Goal: Entertainment & Leisure: Browse casually

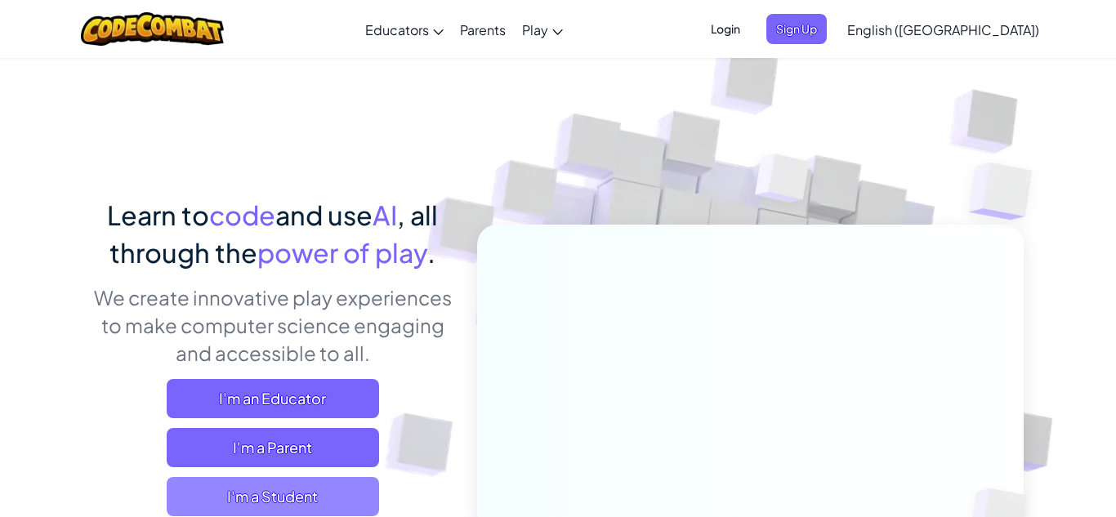
click at [327, 492] on span "I'm a Student" at bounding box center [273, 496] width 212 height 39
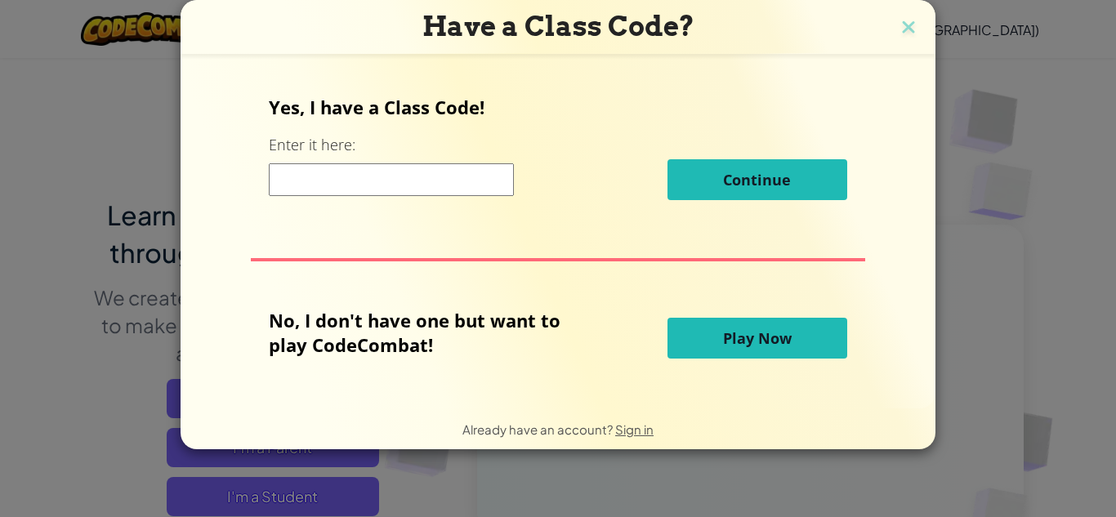
click at [721, 353] on button "Play Now" at bounding box center [757, 338] width 180 height 41
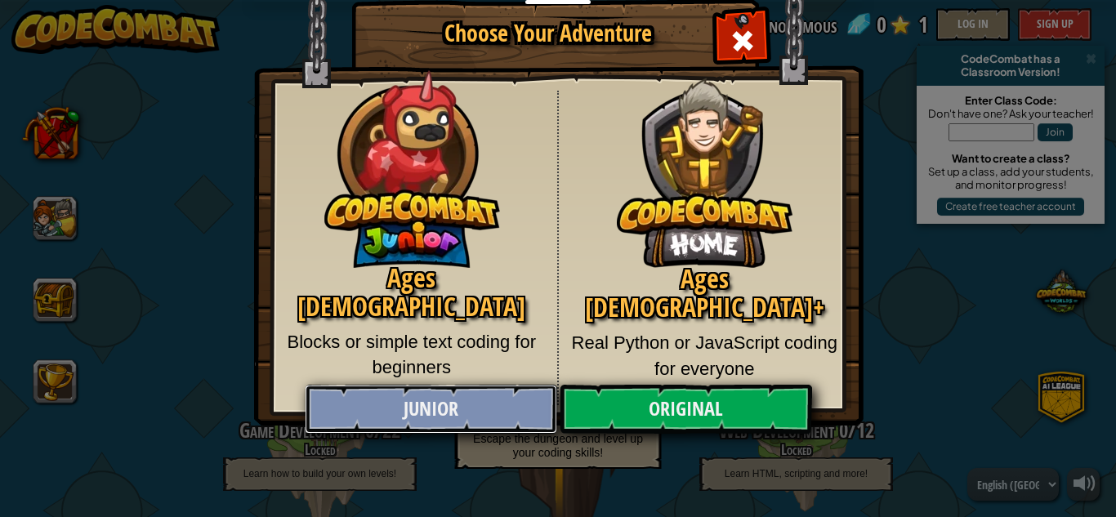
click at [411, 407] on link "Junior" at bounding box center [431, 409] width 252 height 49
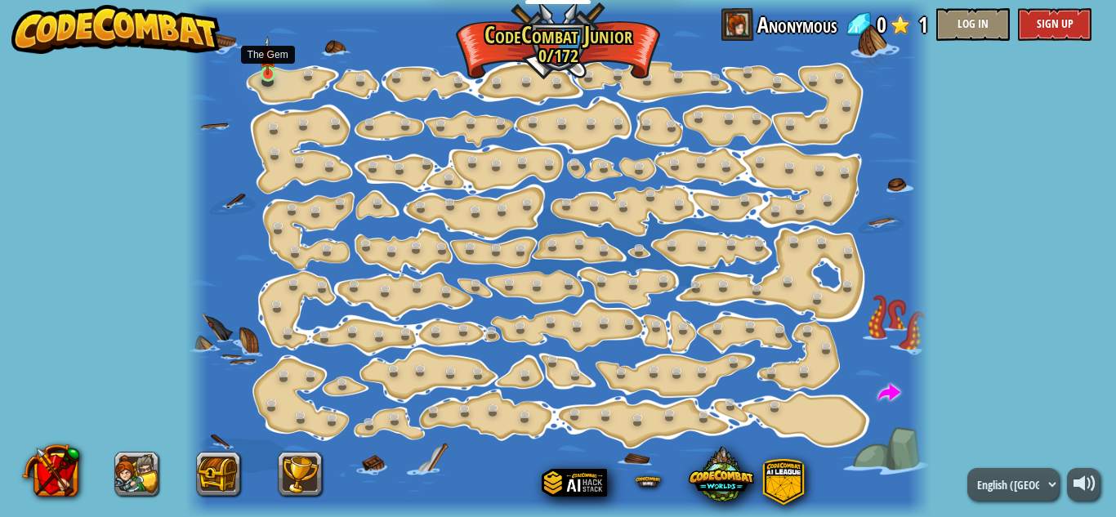
click at [267, 66] on img at bounding box center [267, 55] width 17 height 39
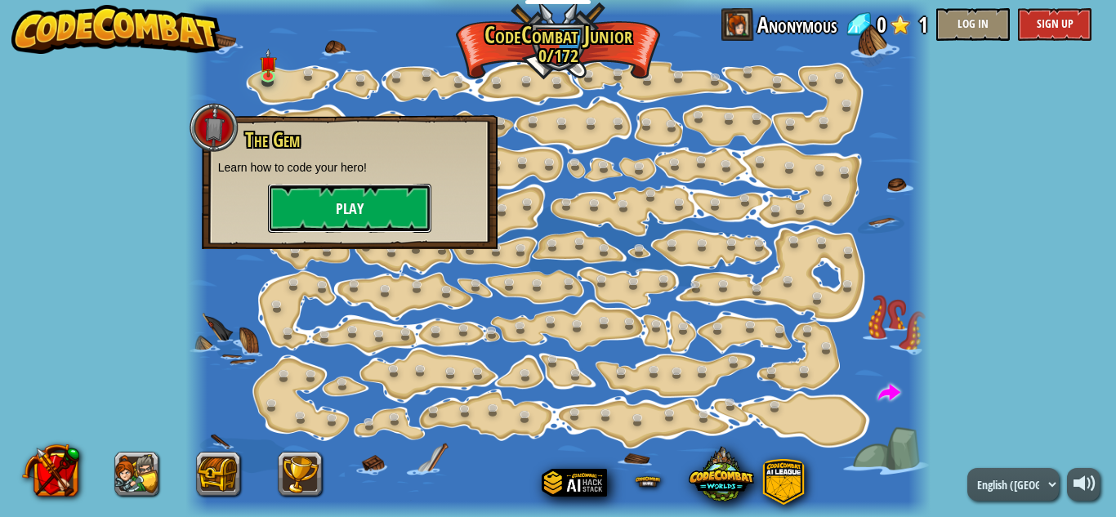
click at [328, 207] on button "Play" at bounding box center [349, 208] width 163 height 49
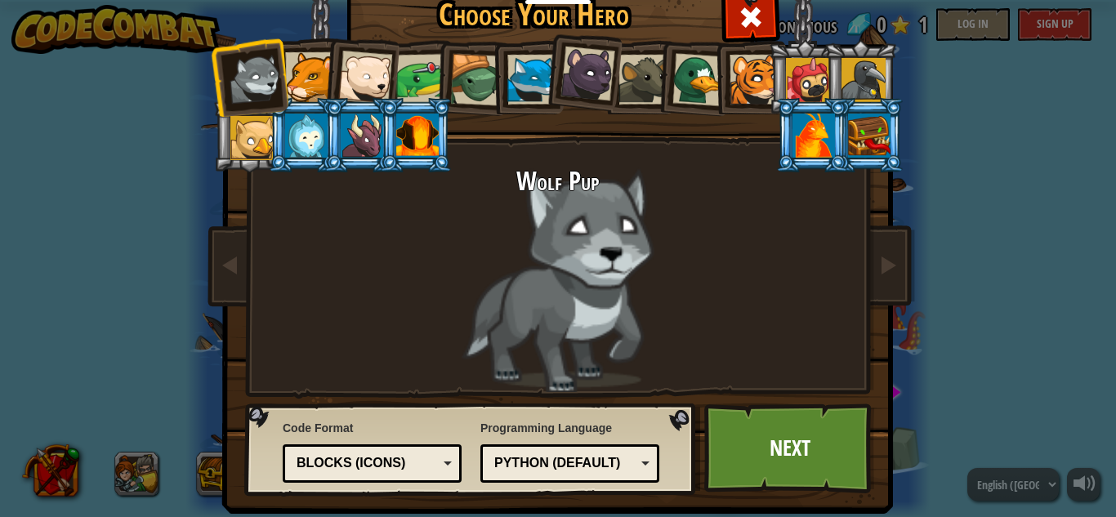
click at [640, 83] on div at bounding box center [643, 80] width 50 height 50
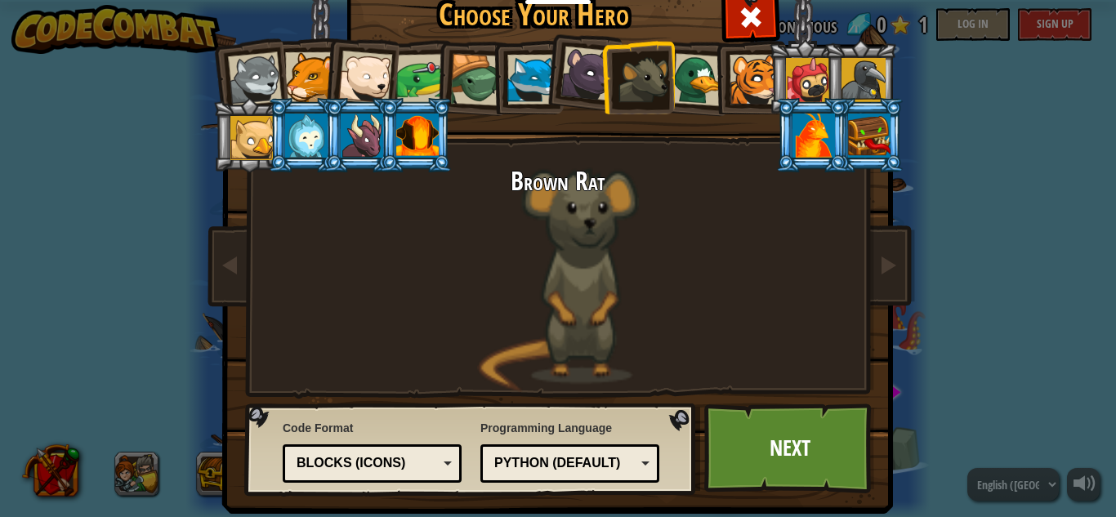
click at [742, 78] on div at bounding box center [755, 80] width 50 height 50
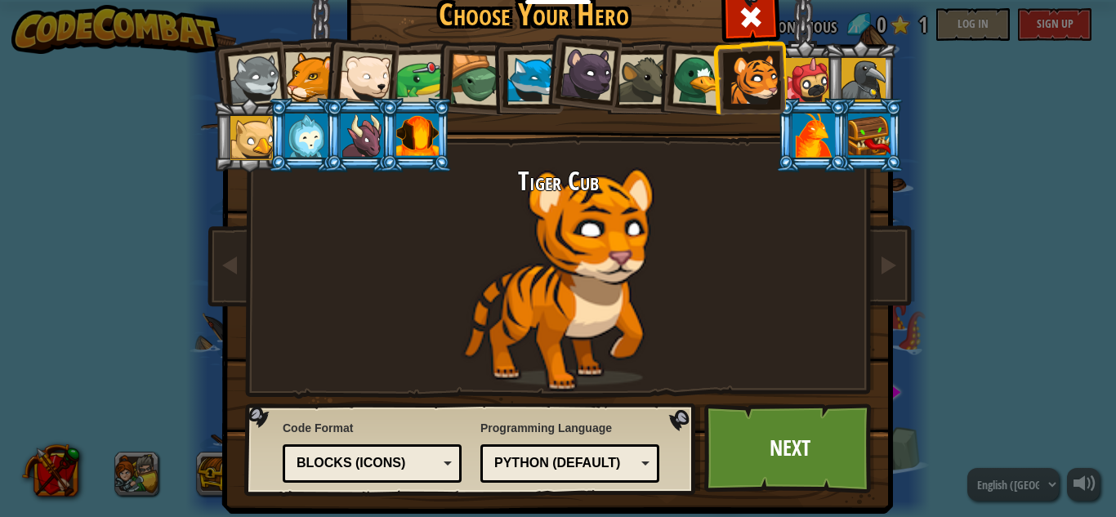
click at [717, 74] on li at bounding box center [749, 77] width 74 height 74
click at [702, 74] on div at bounding box center [698, 79] width 53 height 53
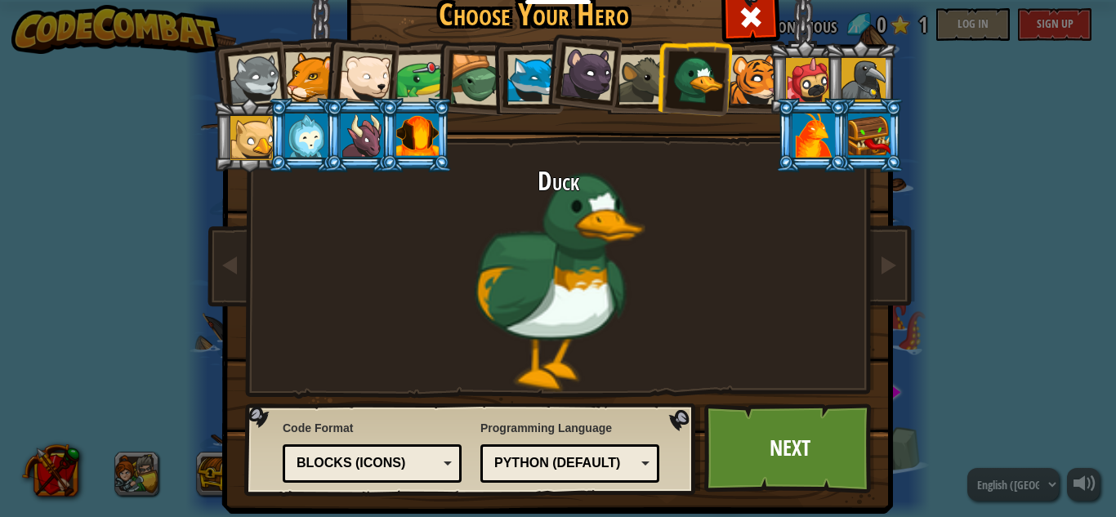
click at [310, 134] on div at bounding box center [306, 136] width 42 height 44
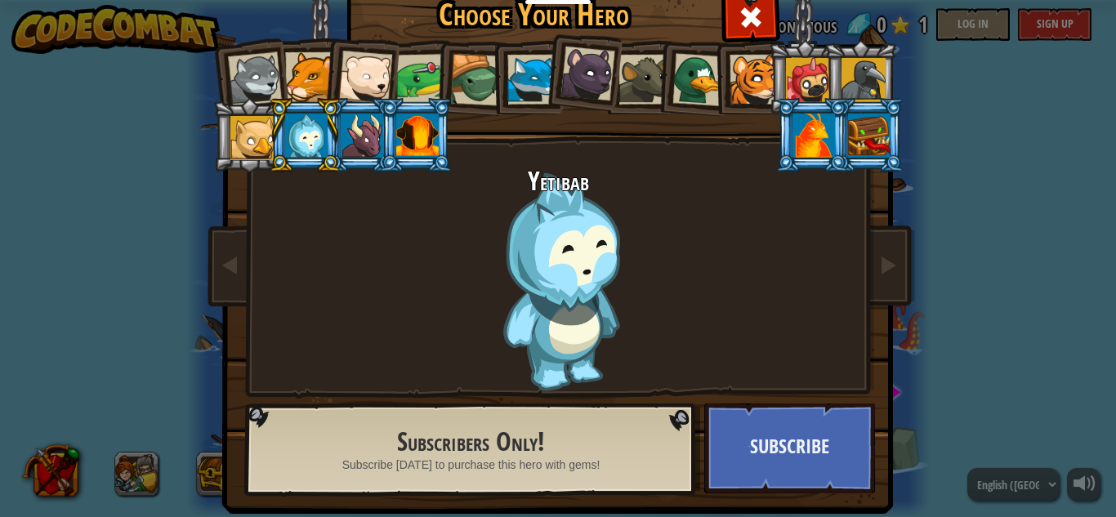
click at [711, 92] on div at bounding box center [698, 79] width 53 height 53
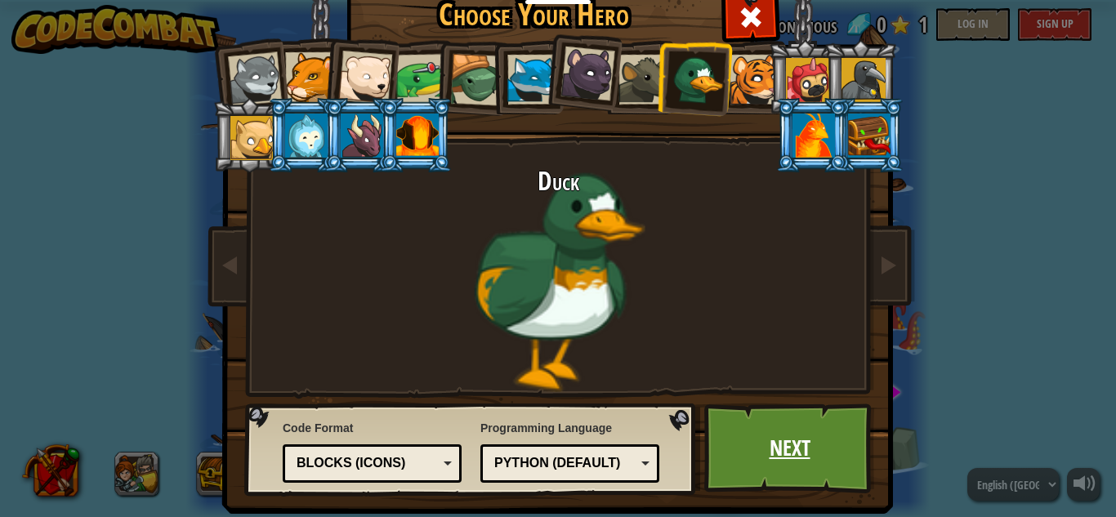
click at [810, 461] on link "Next" at bounding box center [789, 449] width 171 height 90
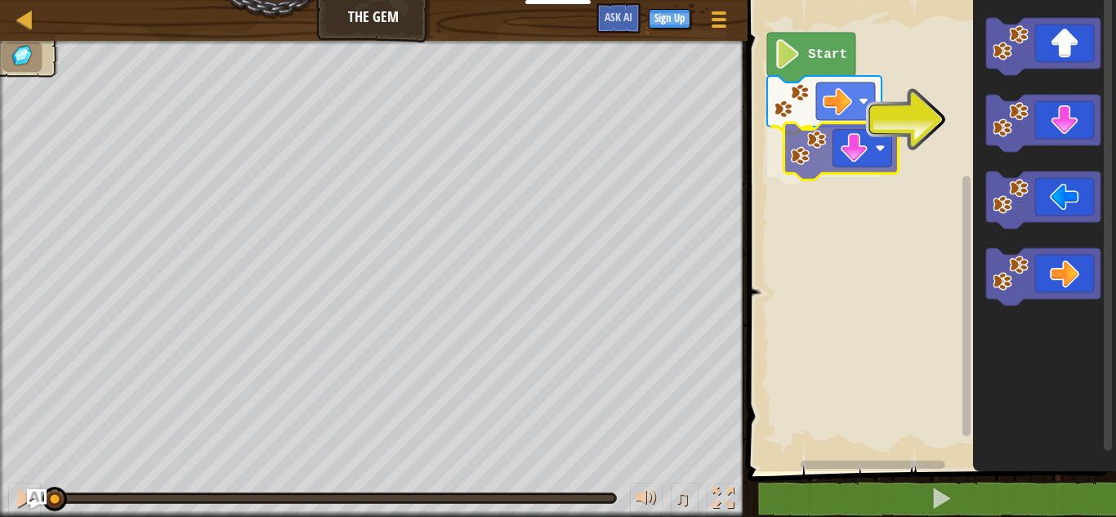
click at [834, 154] on div "Start" at bounding box center [929, 232] width 373 height 480
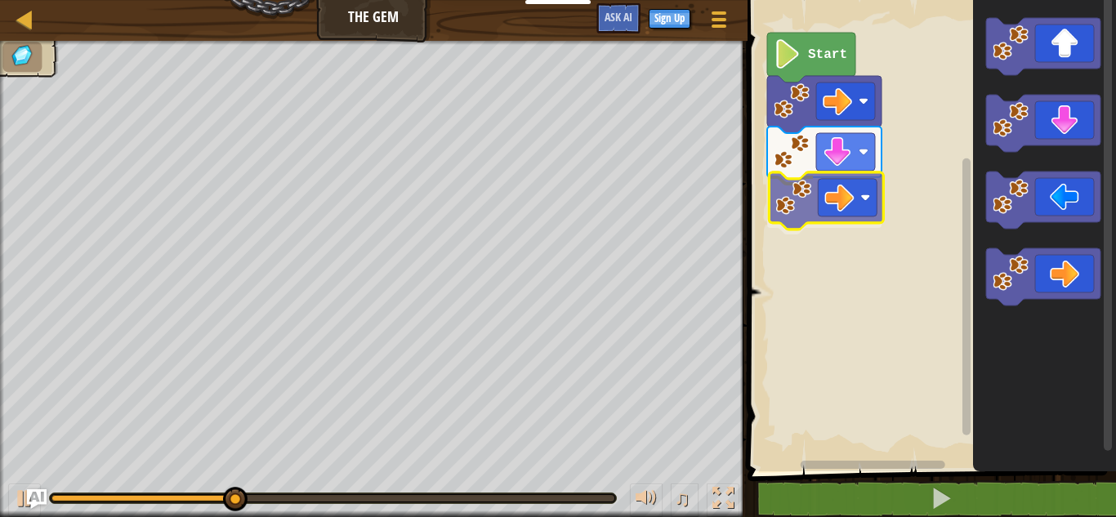
click at [828, 181] on div "Start" at bounding box center [929, 232] width 373 height 480
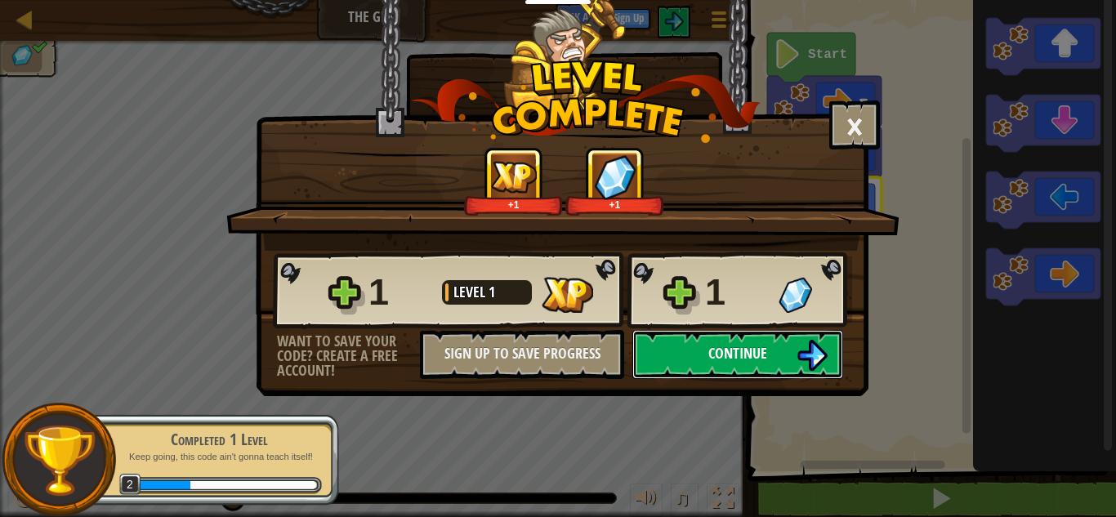
click at [830, 362] on button "Continue" at bounding box center [737, 354] width 211 height 49
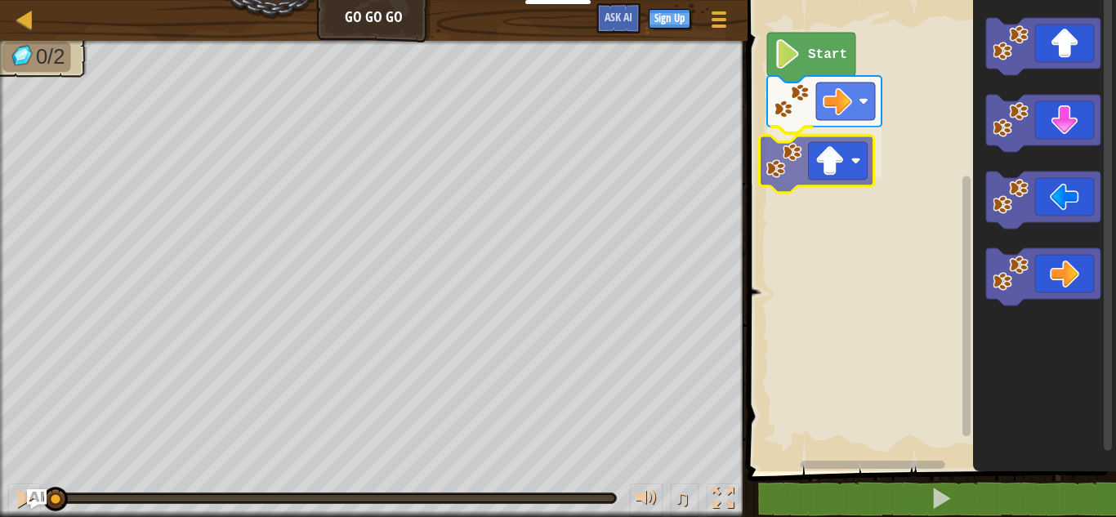
click at [842, 156] on div "Start" at bounding box center [929, 232] width 373 height 480
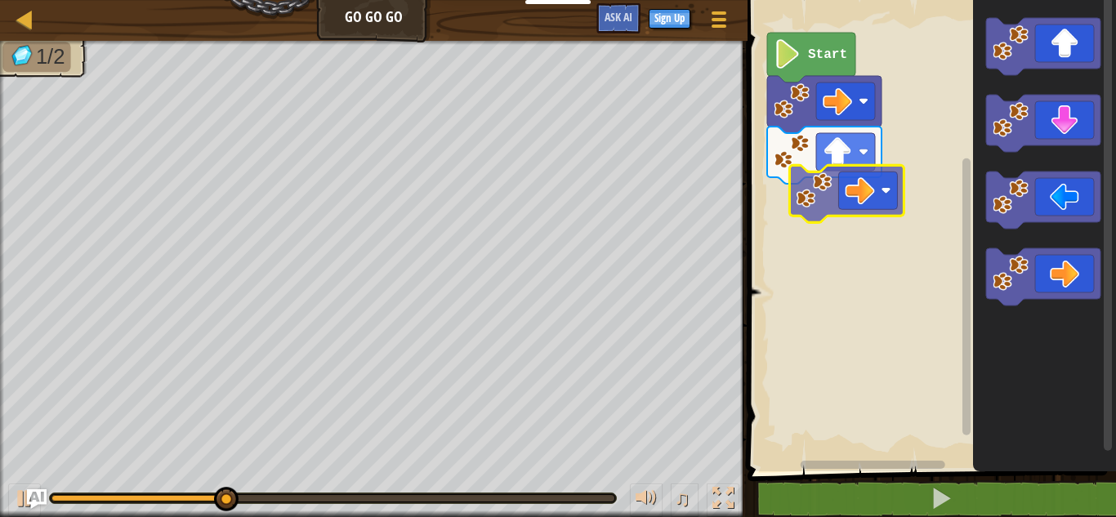
click at [843, 169] on div "Start" at bounding box center [929, 232] width 373 height 480
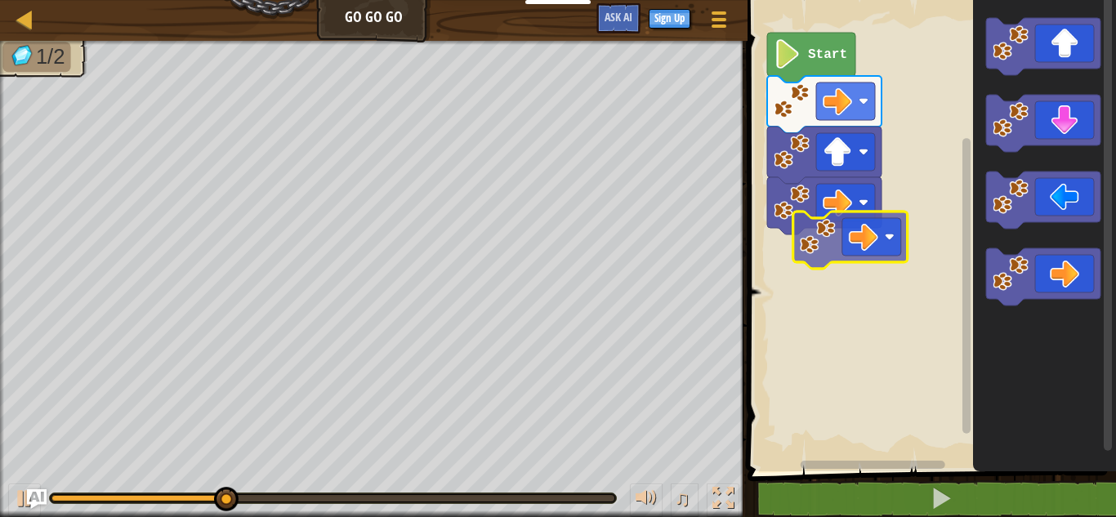
click at [851, 247] on div "Start" at bounding box center [929, 232] width 373 height 480
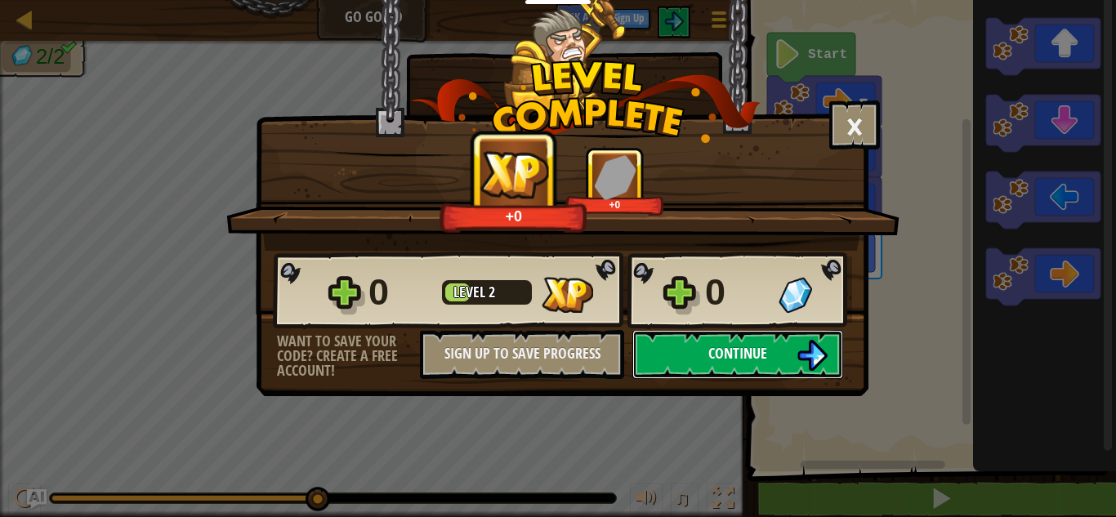
click at [711, 359] on span "Continue" at bounding box center [737, 353] width 59 height 20
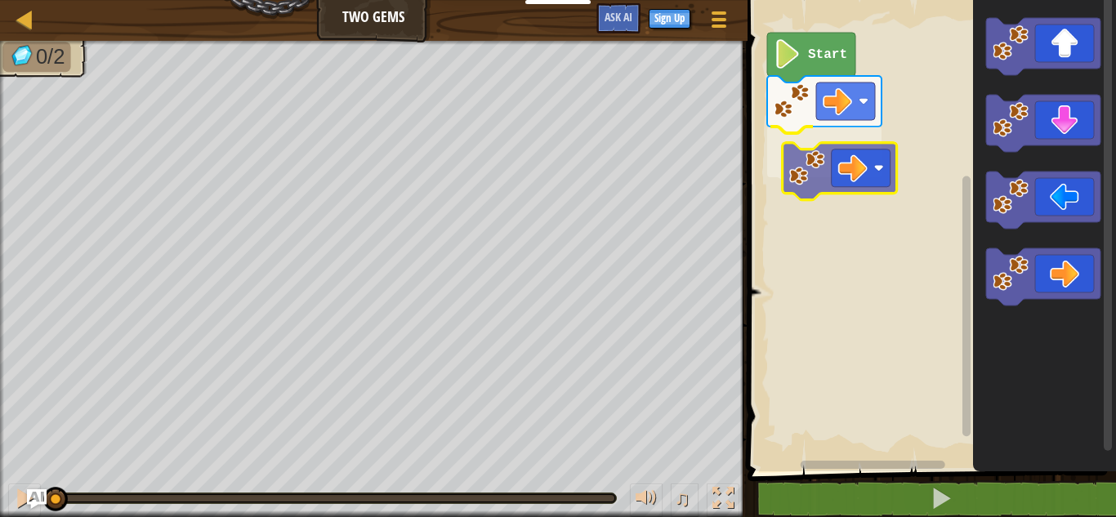
click at [854, 181] on div "Start" at bounding box center [929, 232] width 373 height 480
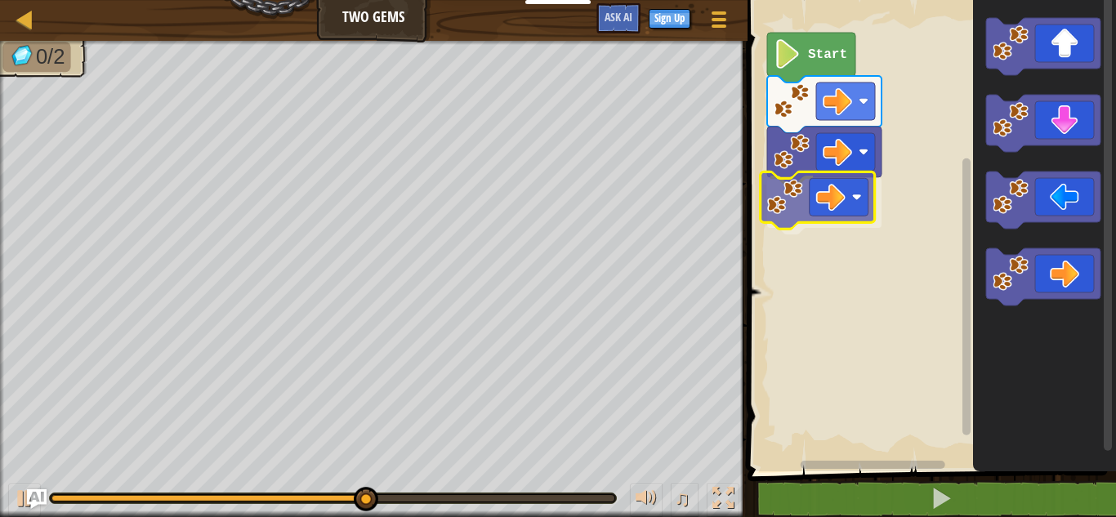
click at [806, 225] on div "Start" at bounding box center [929, 232] width 373 height 480
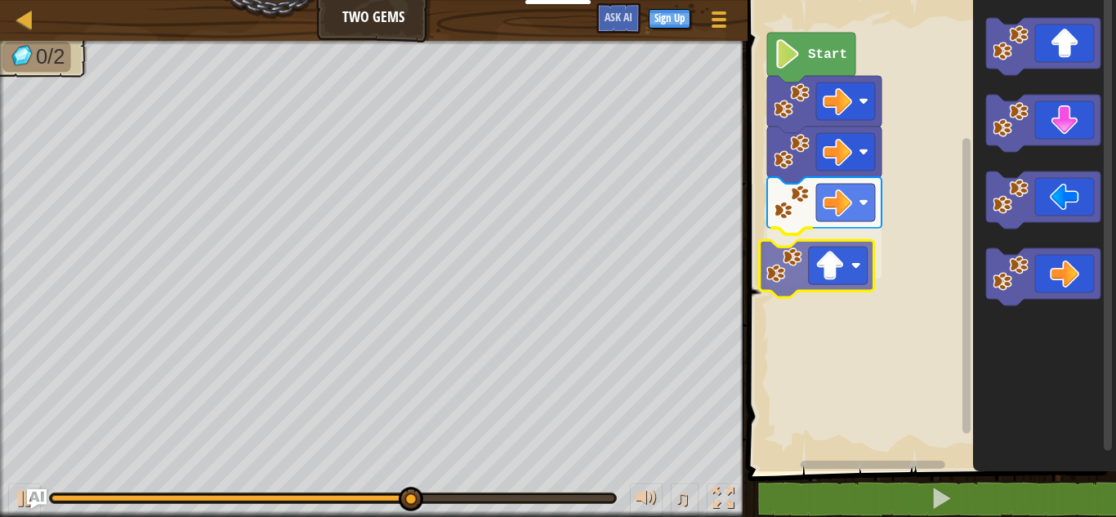
click at [839, 266] on div "Start" at bounding box center [929, 232] width 373 height 480
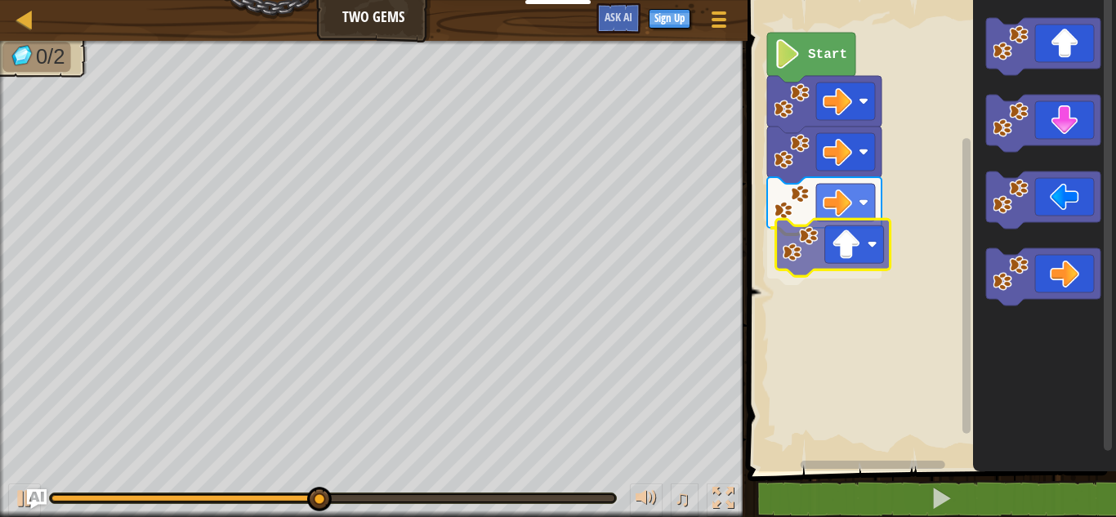
click at [838, 253] on div "Start" at bounding box center [929, 232] width 373 height 480
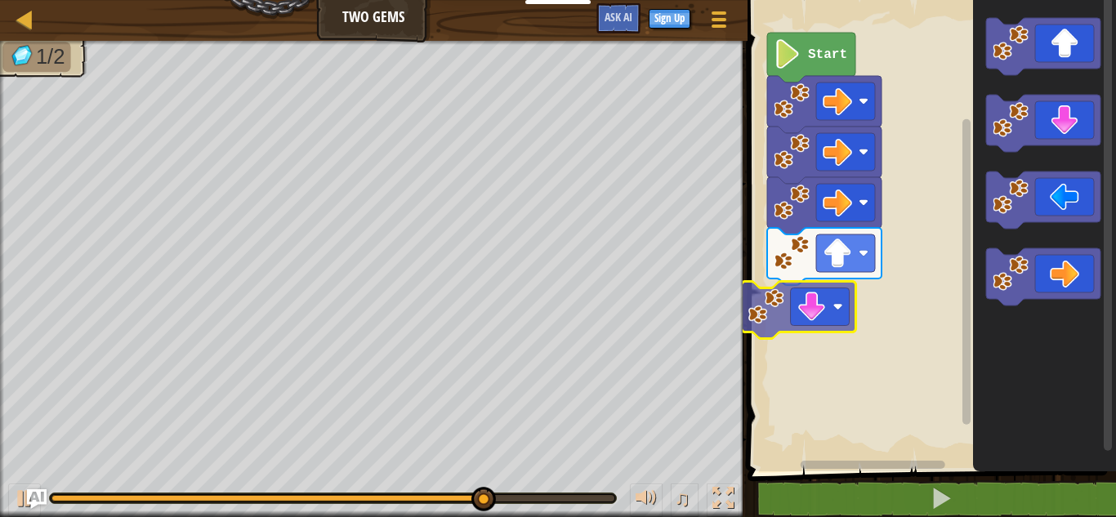
click at [809, 310] on div "Start" at bounding box center [929, 232] width 373 height 480
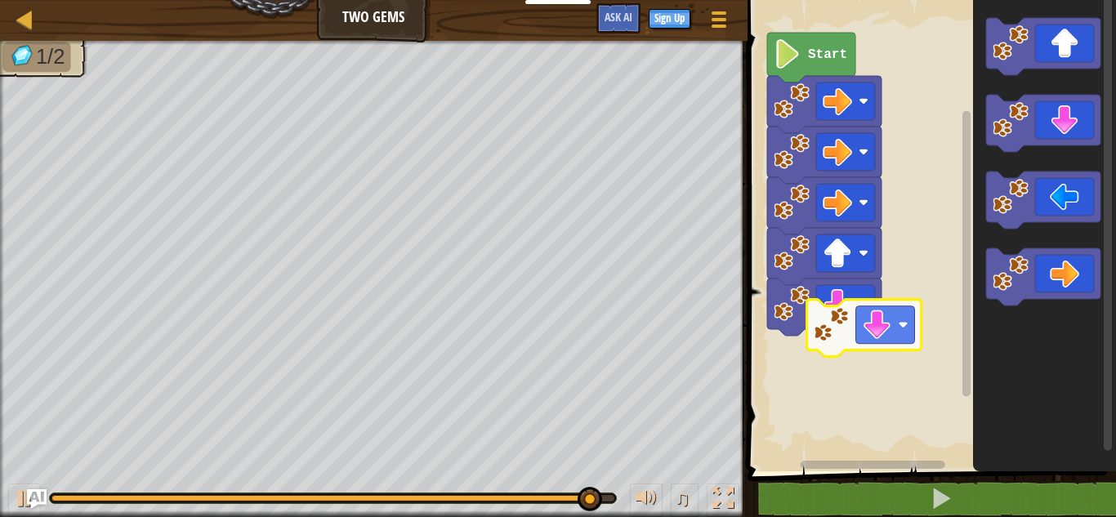
click at [845, 342] on div "Start" at bounding box center [929, 232] width 373 height 480
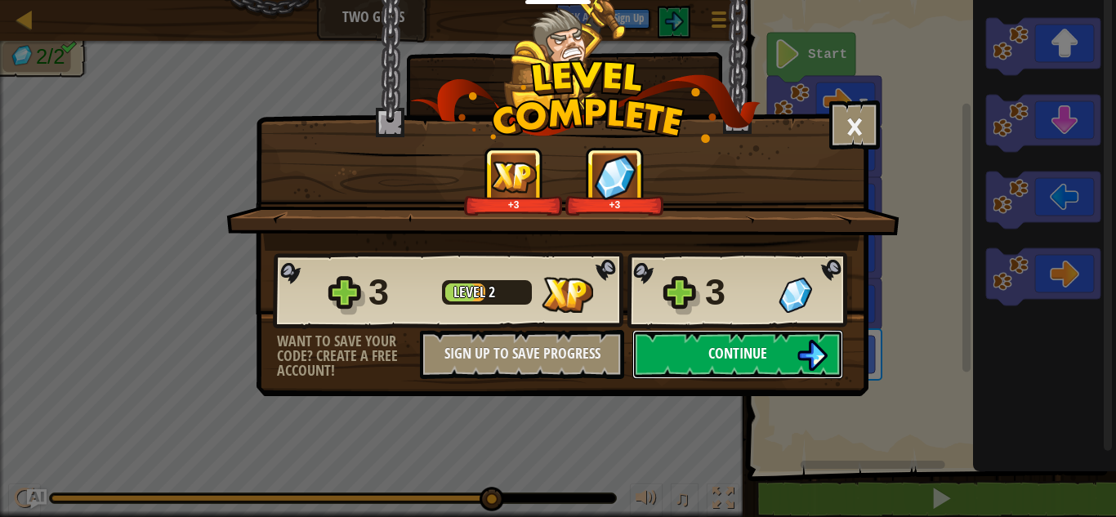
click at [817, 356] on img at bounding box center [812, 355] width 31 height 31
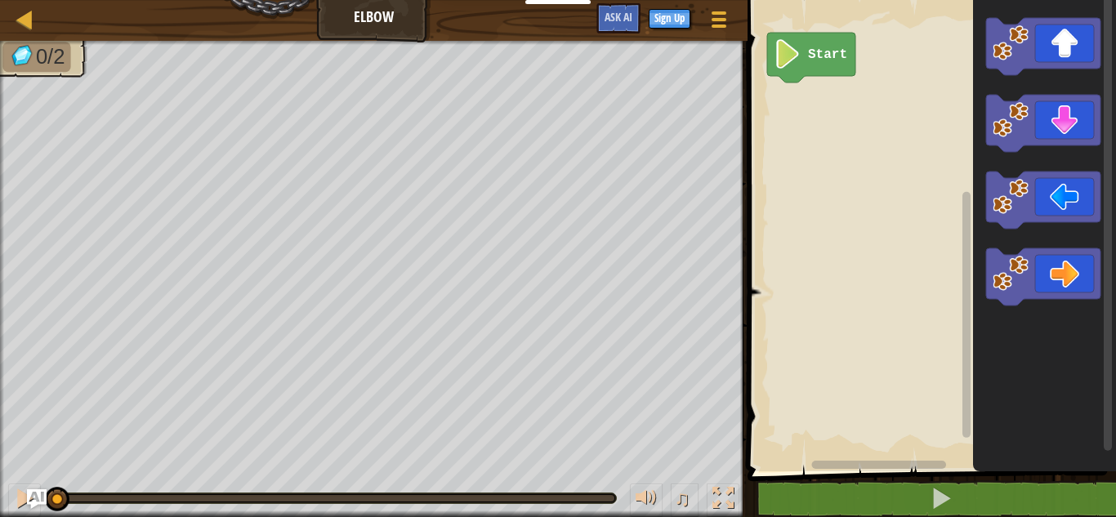
click at [817, 356] on rect "Blockly Workspace" at bounding box center [929, 232] width 373 height 480
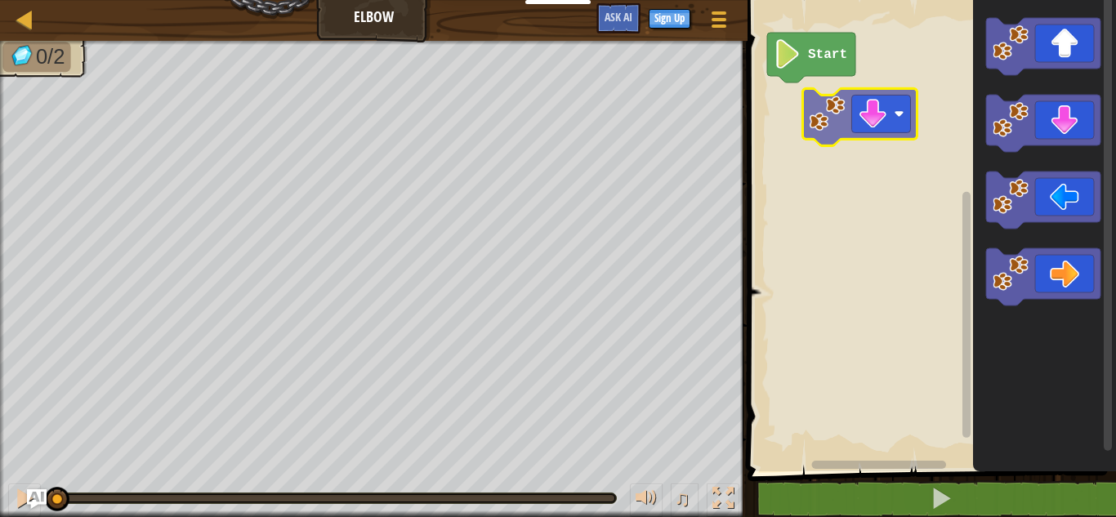
click at [877, 130] on div "Start" at bounding box center [929, 232] width 373 height 480
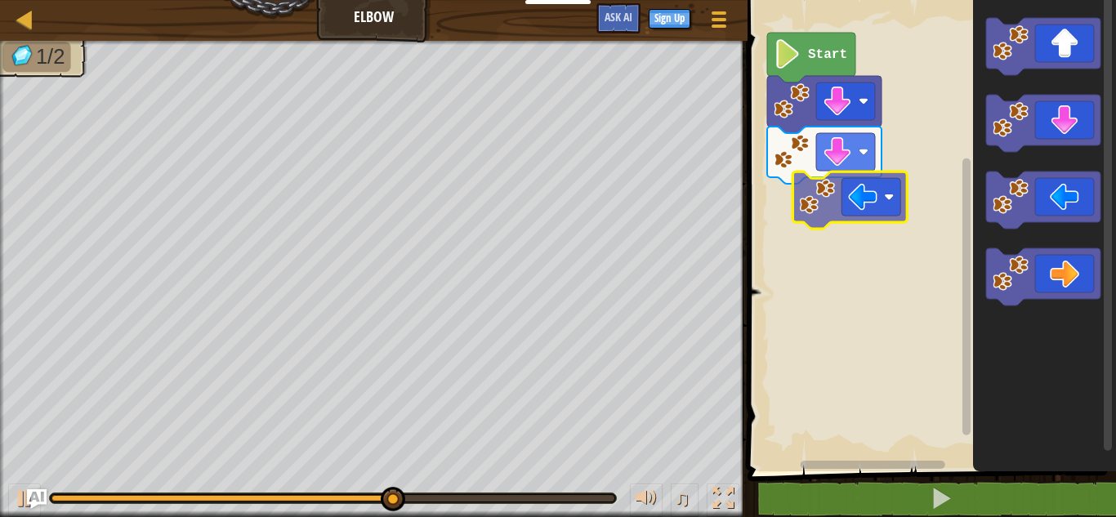
click at [828, 198] on div "Start" at bounding box center [929, 232] width 373 height 480
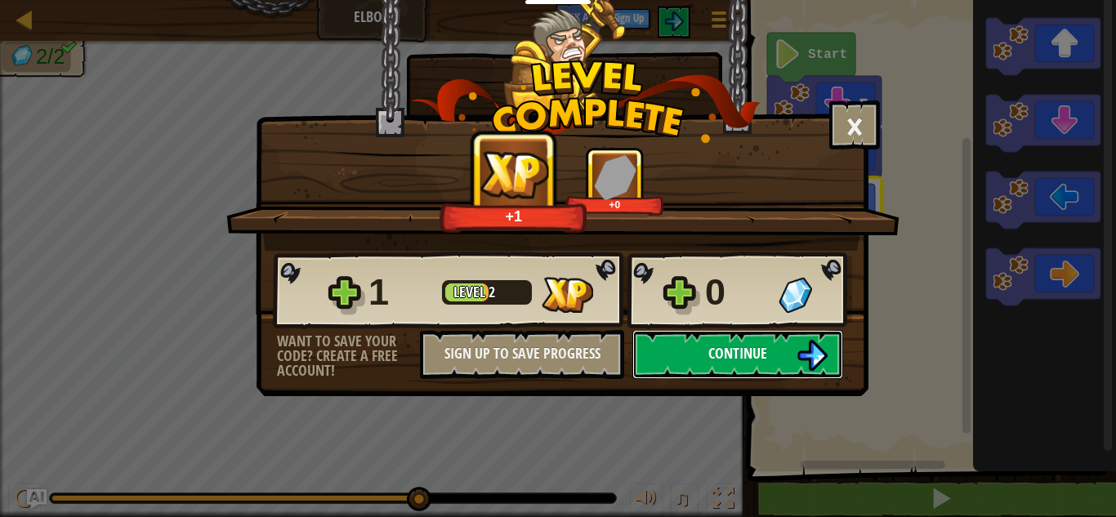
click at [747, 362] on span "Continue" at bounding box center [737, 353] width 59 height 20
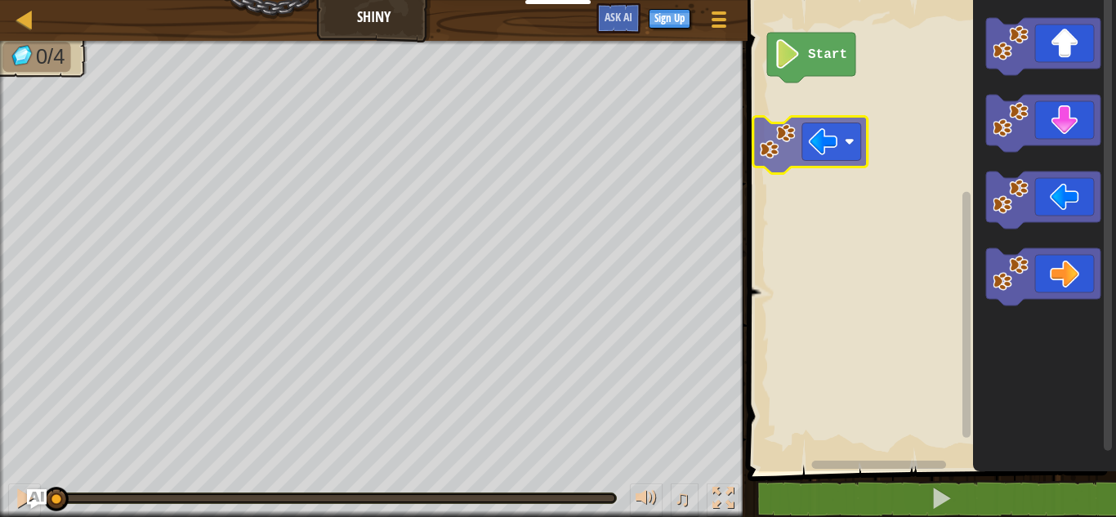
click at [824, 145] on div "Start" at bounding box center [929, 232] width 373 height 480
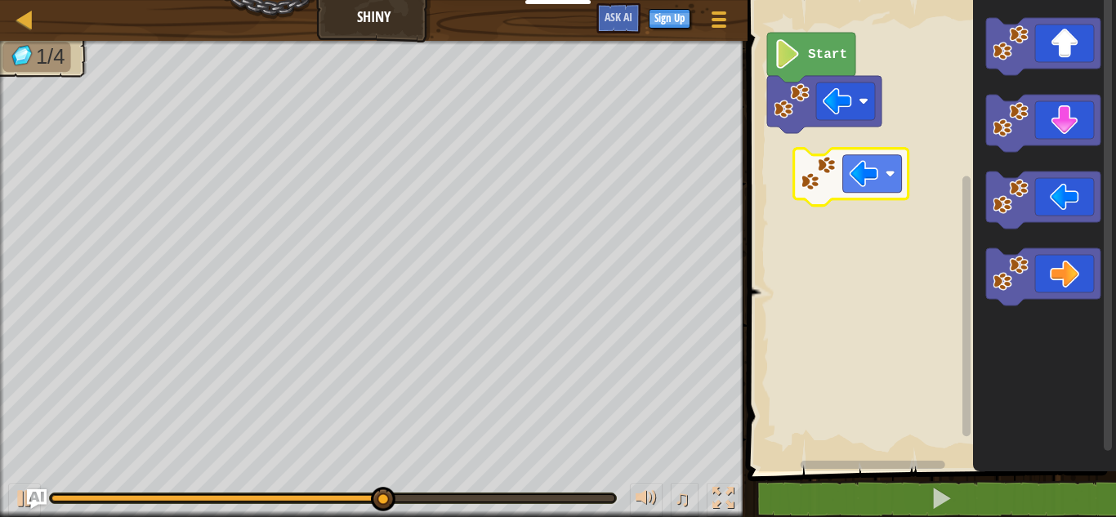
click at [854, 158] on div "Start" at bounding box center [929, 232] width 373 height 480
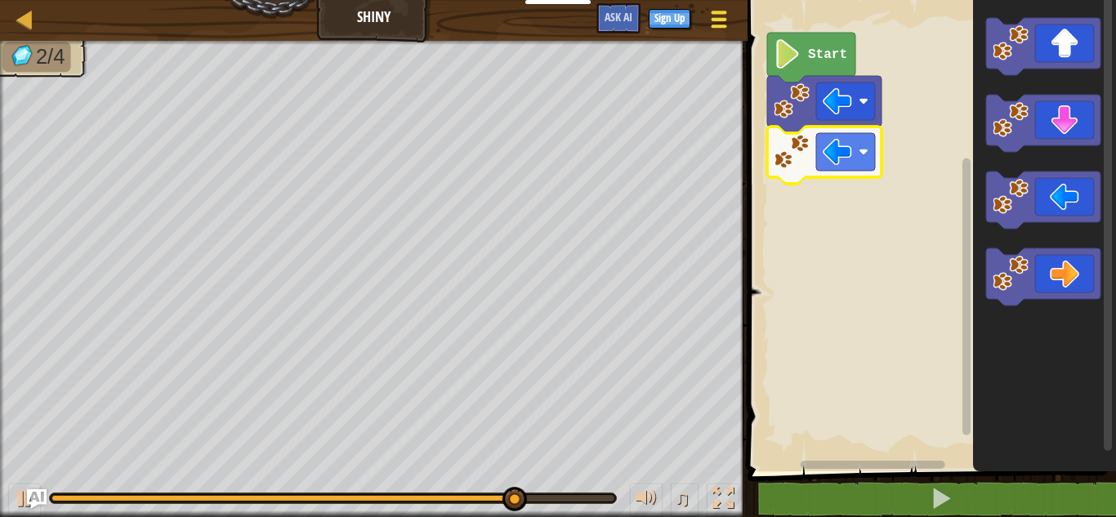
click at [717, 3] on button "Game Menu" at bounding box center [718, 22] width 43 height 40
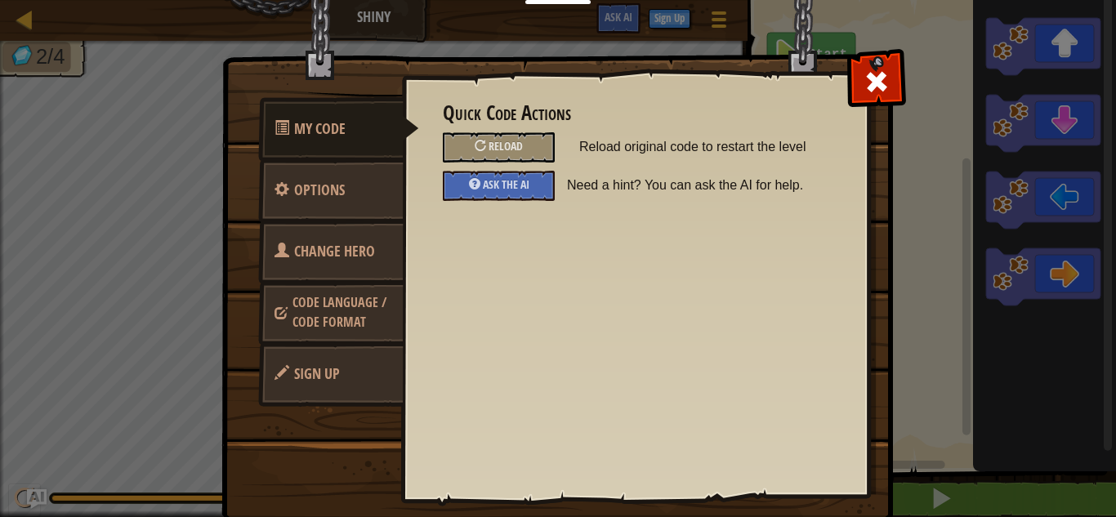
click at [360, 277] on link "Change Hero" at bounding box center [330, 252] width 145 height 64
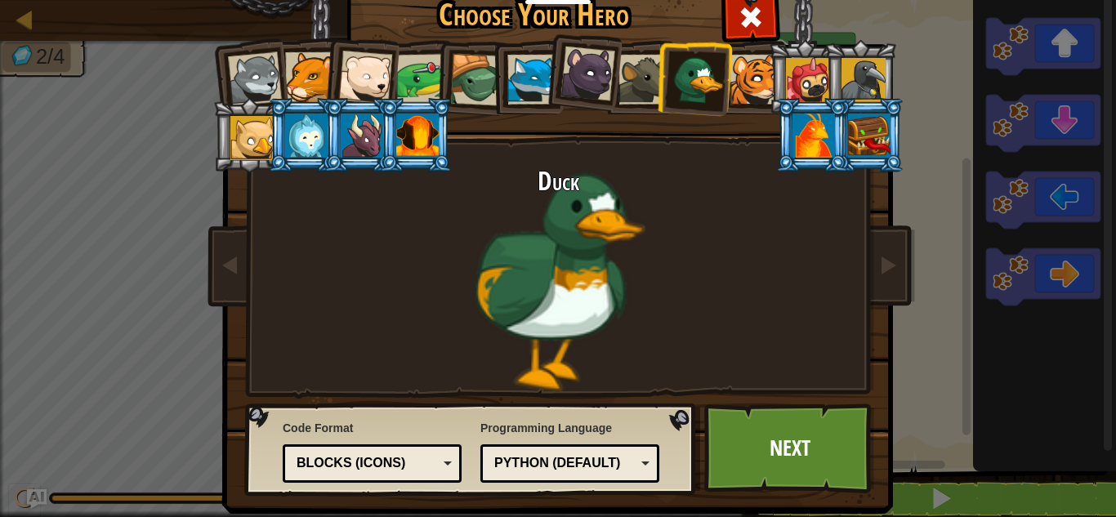
click at [874, 143] on div at bounding box center [869, 136] width 42 height 44
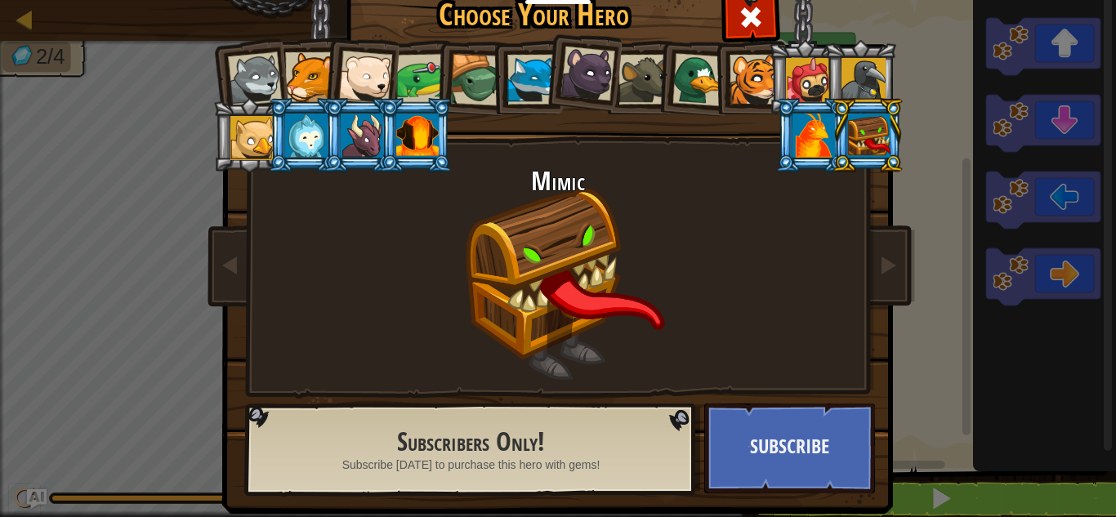
click at [845, 87] on div at bounding box center [864, 80] width 44 height 44
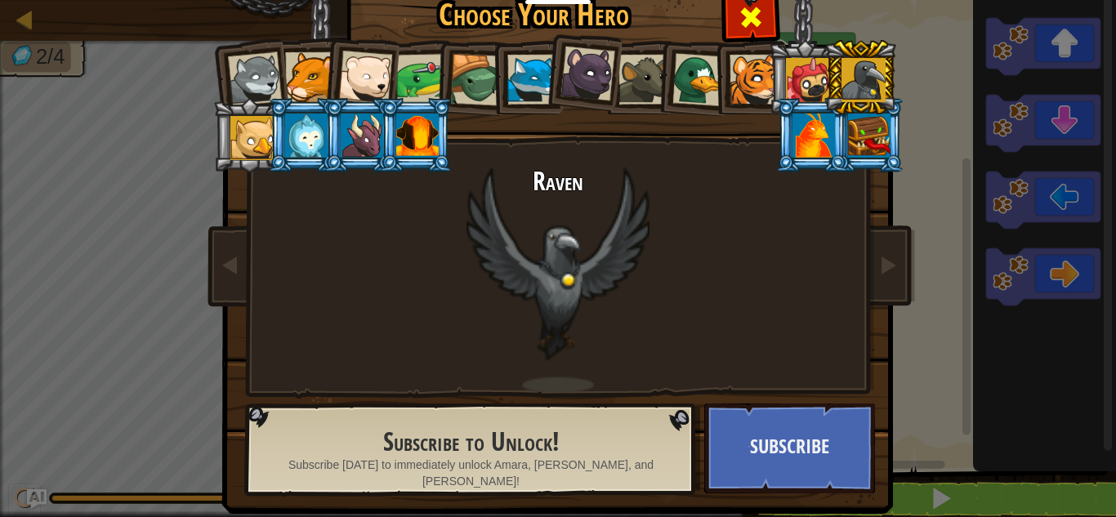
click at [750, 30] on span at bounding box center [751, 17] width 26 height 26
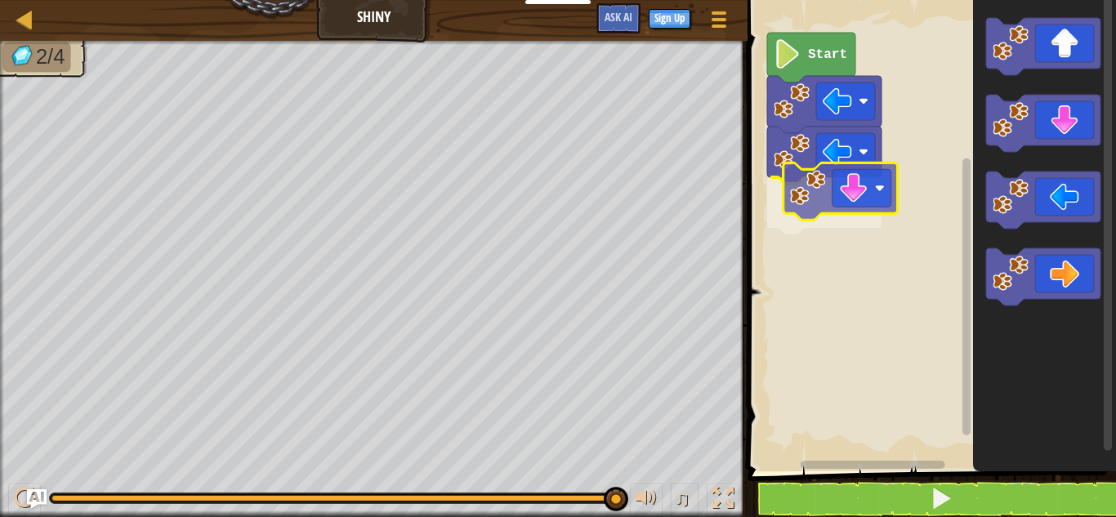
click at [834, 185] on div "Start" at bounding box center [929, 232] width 373 height 480
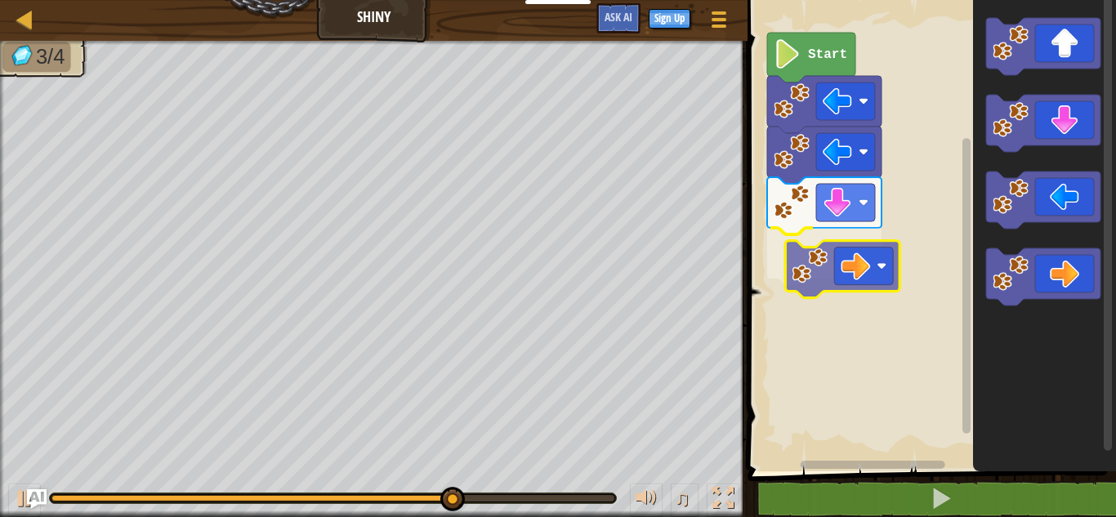
click at [809, 255] on div "Start" at bounding box center [929, 232] width 373 height 480
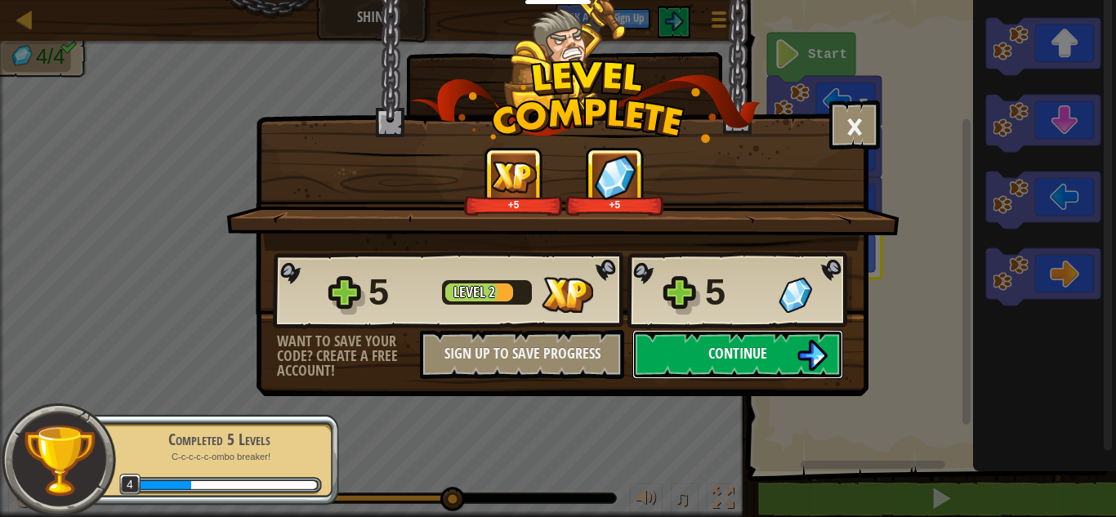
click at [725, 368] on button "Continue" at bounding box center [737, 354] width 211 height 49
